Goal: Manage account settings

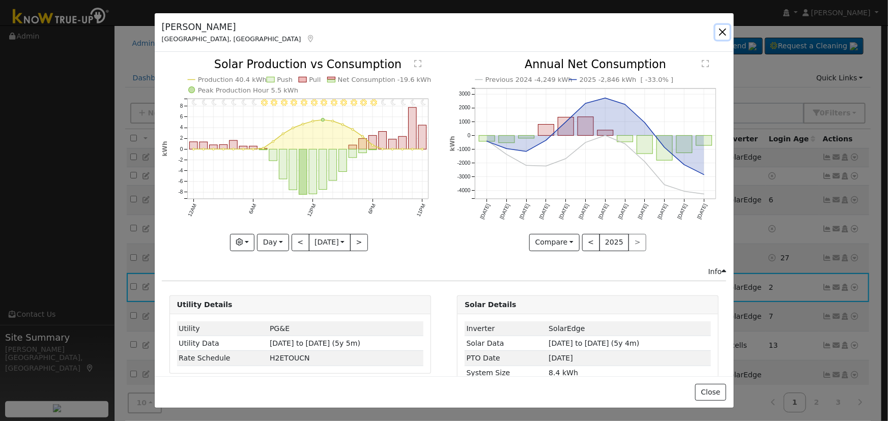
click at [720, 30] on button "button" at bounding box center [722, 32] width 14 height 14
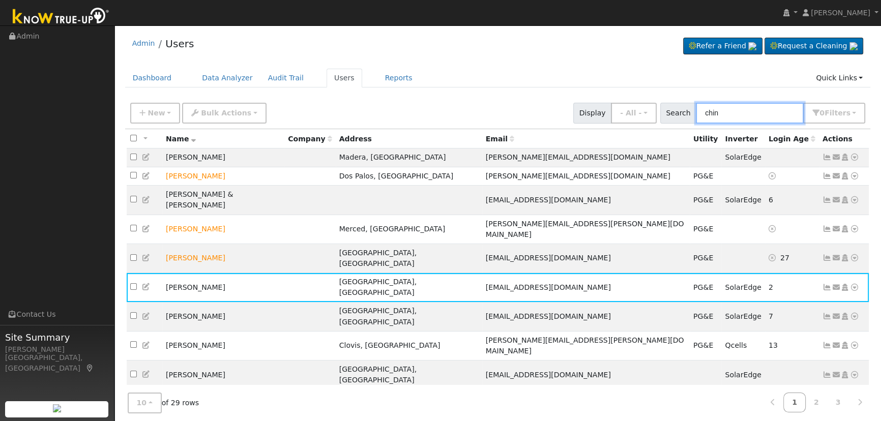
click at [743, 110] on input "chin" at bounding box center [750, 113] width 108 height 21
click at [744, 110] on input "chin" at bounding box center [750, 113] width 108 height 21
type input "bucu"
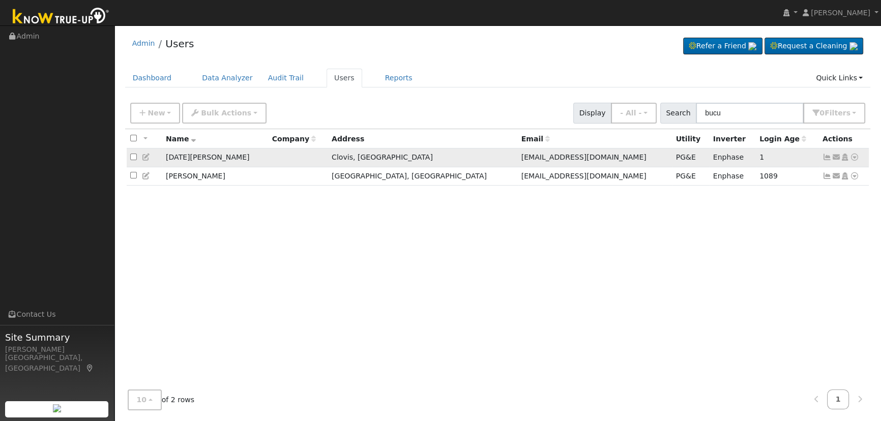
click at [824, 160] on icon at bounding box center [827, 157] width 9 height 7
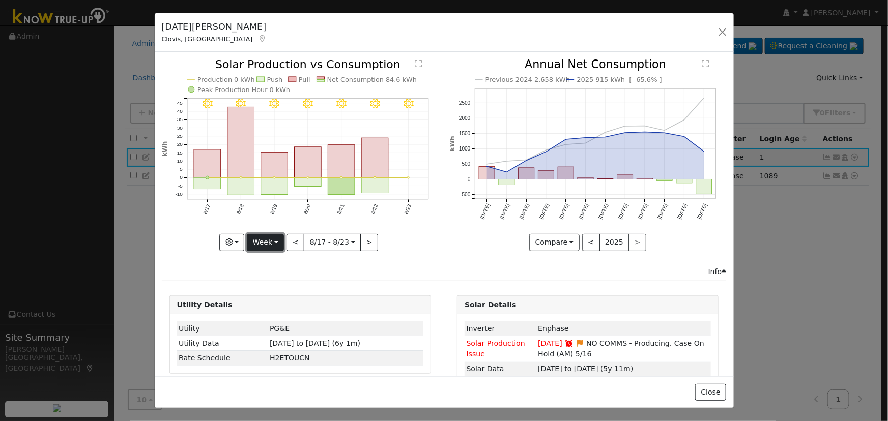
click at [271, 236] on button "Week" at bounding box center [265, 242] width 37 height 17
click at [280, 265] on link "Day" at bounding box center [282, 263] width 71 height 14
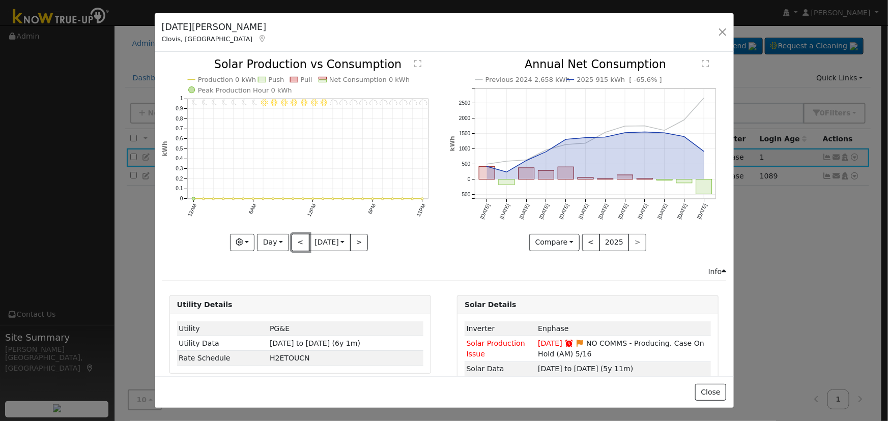
click at [295, 242] on button "<" at bounding box center [300, 242] width 18 height 17
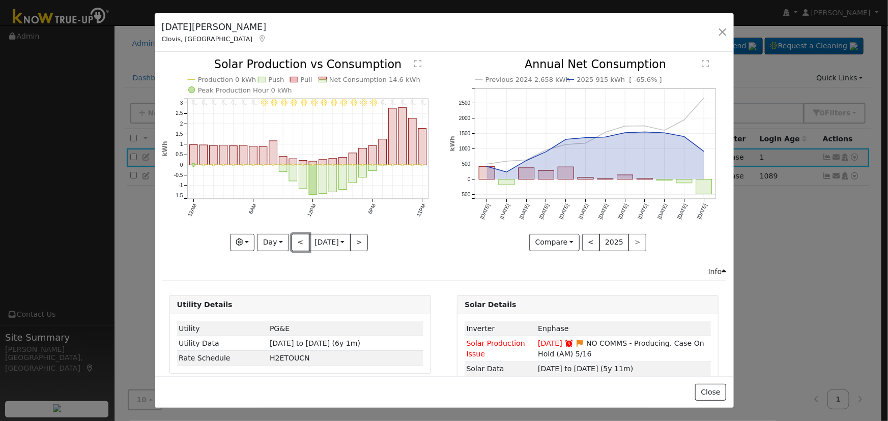
click at [295, 240] on button "<" at bounding box center [300, 242] width 18 height 17
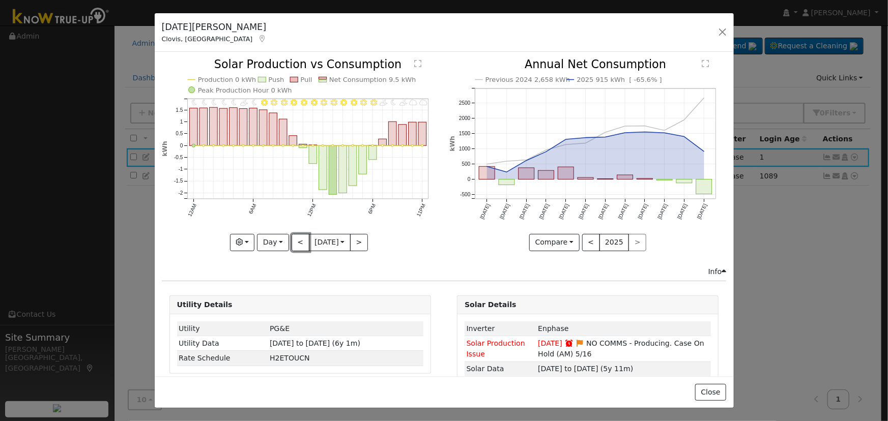
click at [295, 240] on button "<" at bounding box center [300, 242] width 18 height 17
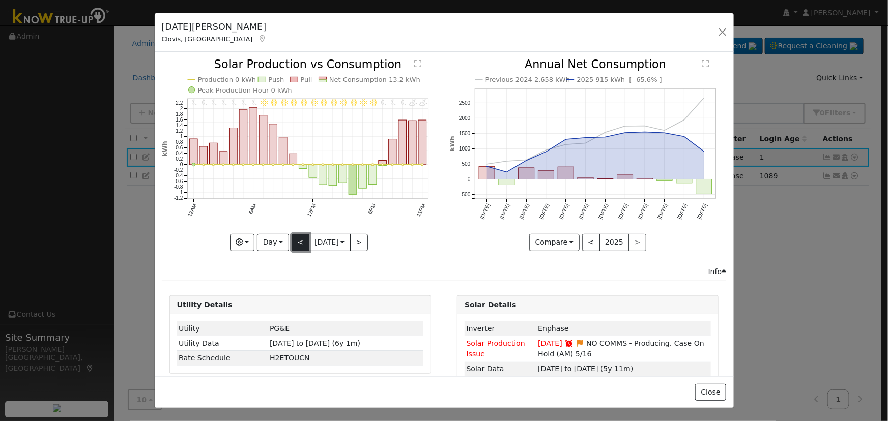
click at [298, 237] on button "<" at bounding box center [300, 242] width 18 height 17
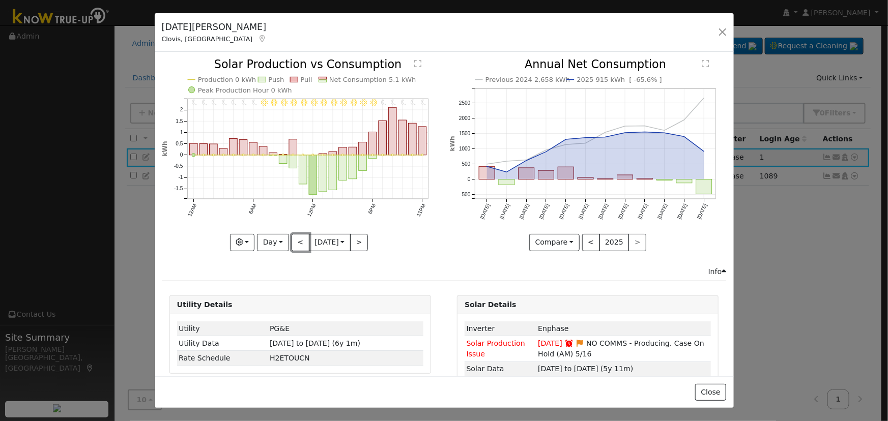
click at [296, 234] on button "<" at bounding box center [300, 242] width 18 height 17
type input "[DATE]"
